Goal: Check status: Check status

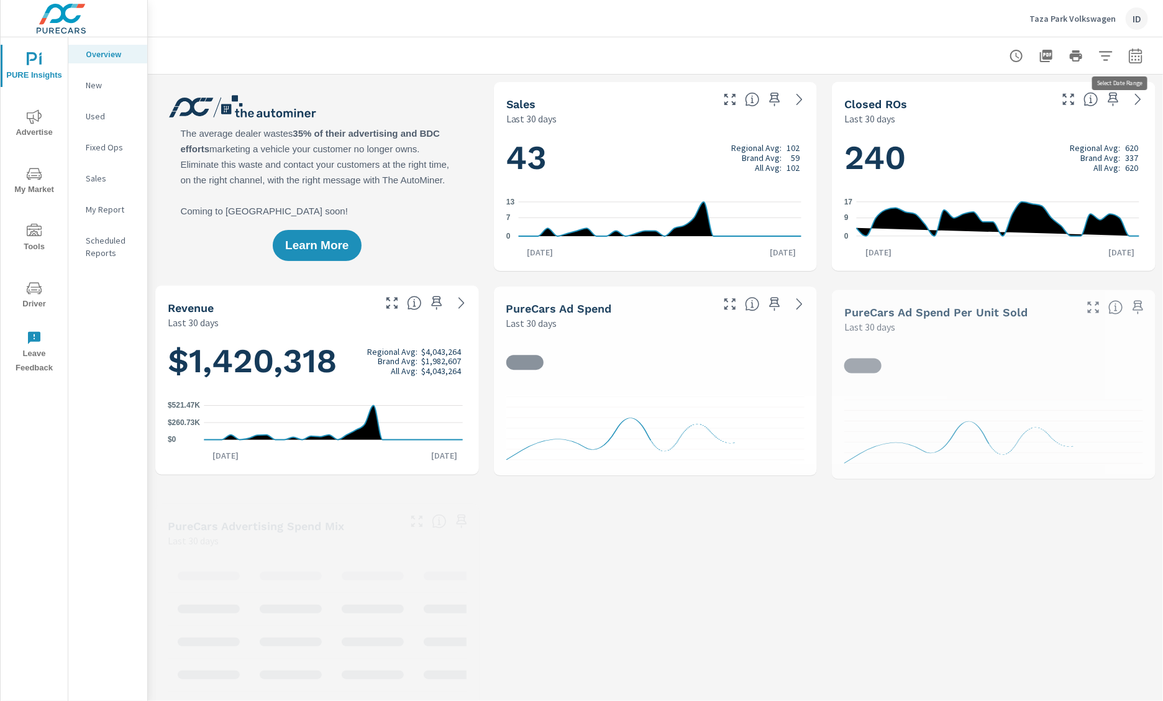
click at [1128, 58] on icon "button" at bounding box center [1135, 55] width 15 height 15
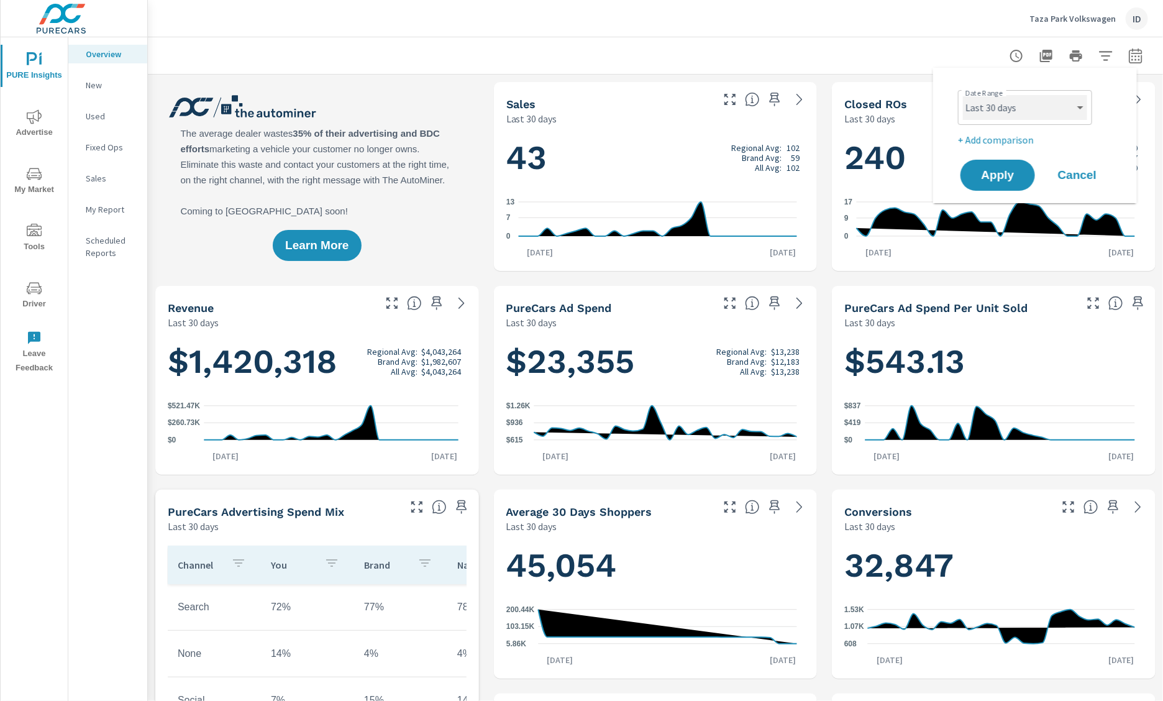
click at [1061, 112] on select "Custom [DATE] Last week Last 7 days Last 14 days Last 30 days Last 45 days Last…" at bounding box center [1025, 107] width 124 height 25
click at [963, 95] on select "Custom [DATE] Last week Last 7 days Last 14 days Last 30 days Last 45 days Last…" at bounding box center [1025, 107] width 124 height 25
select select "Month to date"
click at [1019, 181] on button "Apply" at bounding box center [997, 175] width 77 height 32
